Goal: Information Seeking & Learning: Compare options

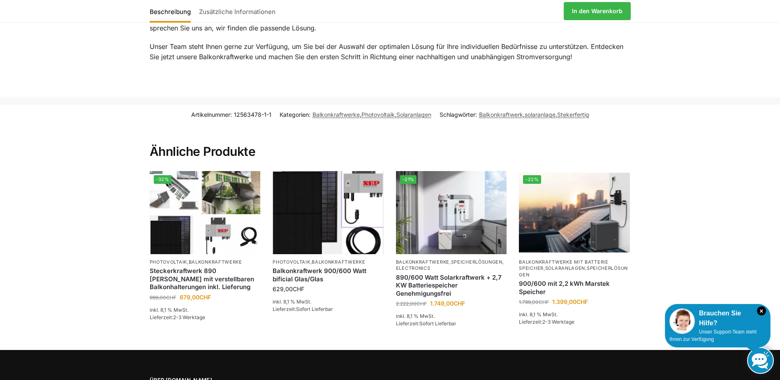
scroll to position [1192, 0]
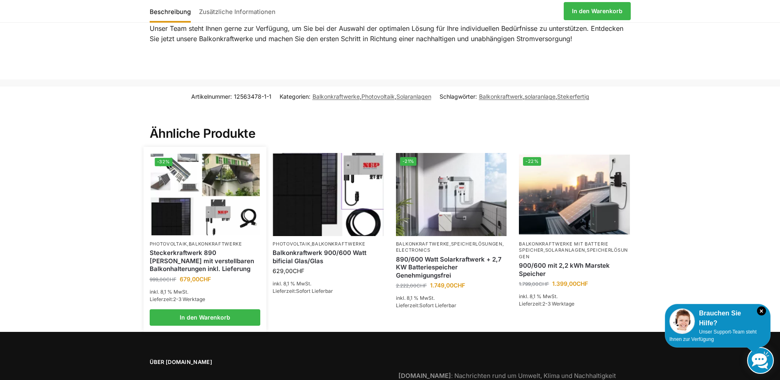
click at [206, 196] on img at bounding box center [204, 195] width 109 height 82
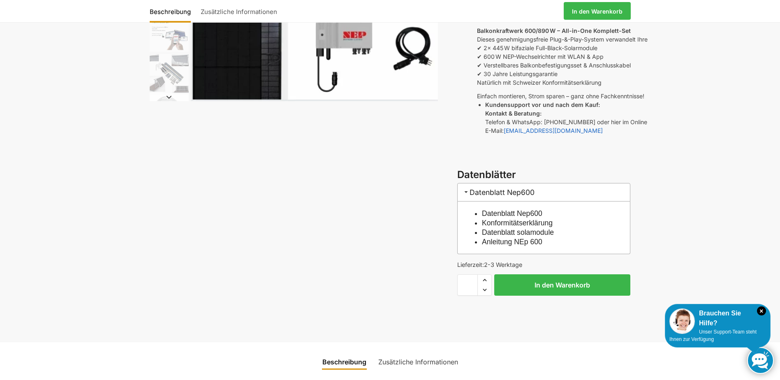
scroll to position [288, 0]
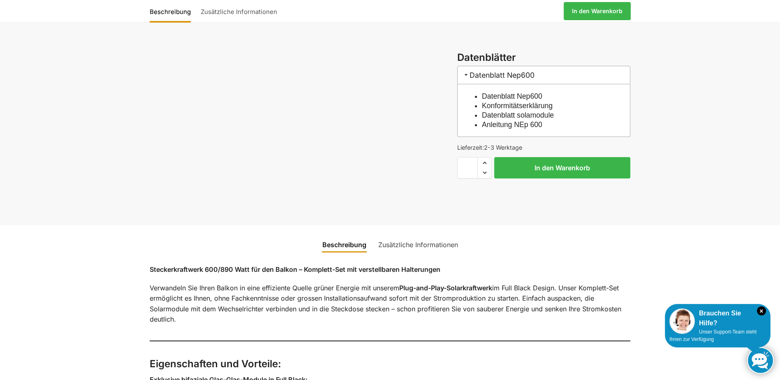
click at [406, 235] on link "Zusätzliche Informationen" at bounding box center [418, 245] width 90 height 20
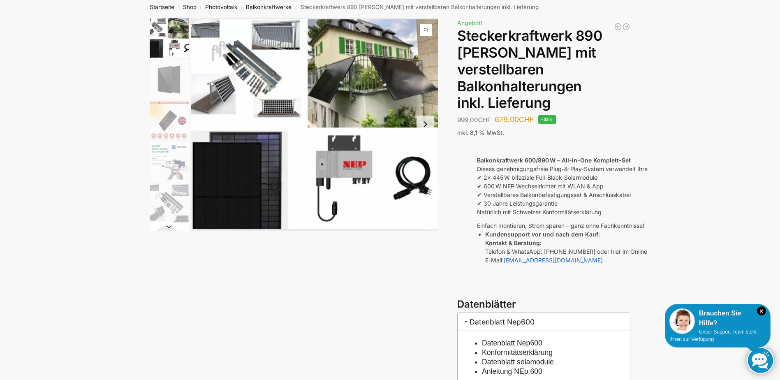
scroll to position [0, 0]
